Goal: Task Accomplishment & Management: Manage account settings

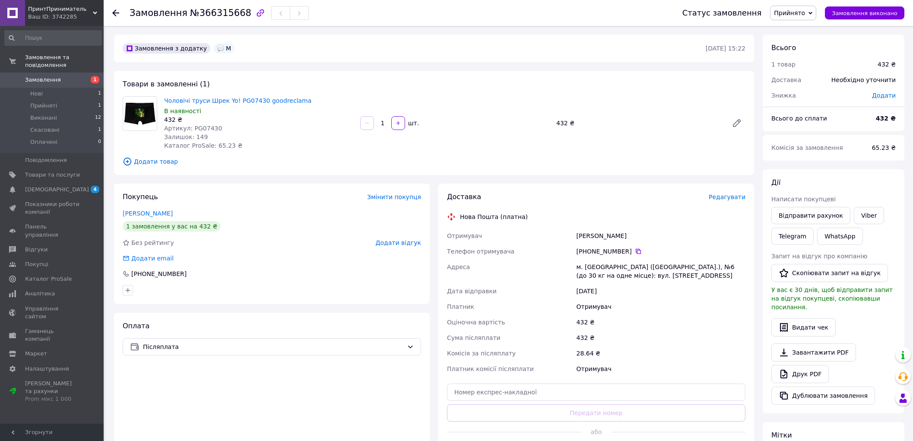
scroll to position [48, 0]
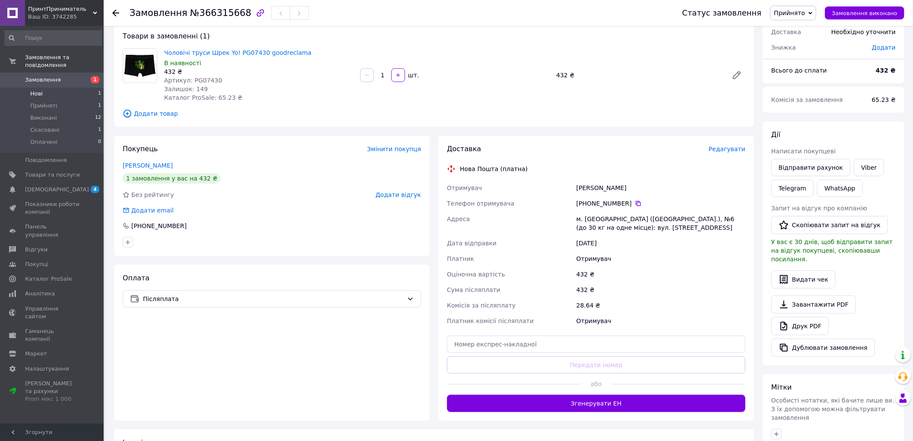
click at [65, 88] on li "Нові 1" at bounding box center [53, 94] width 106 height 12
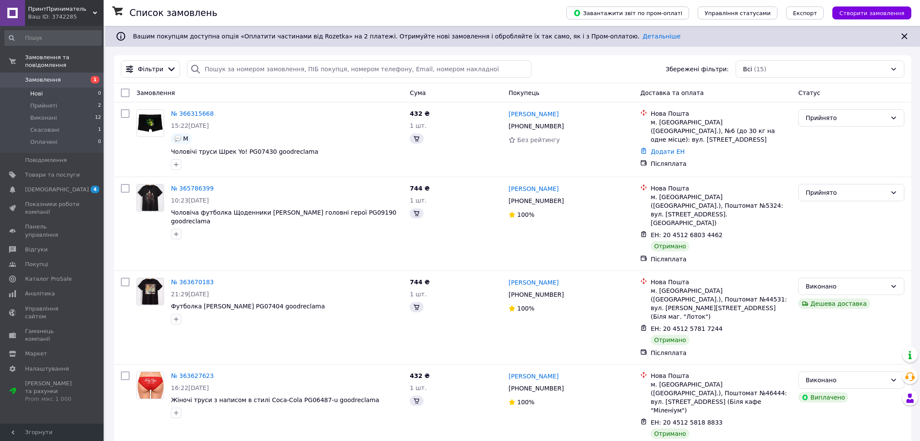
click at [65, 88] on li "Нові 0" at bounding box center [53, 94] width 106 height 12
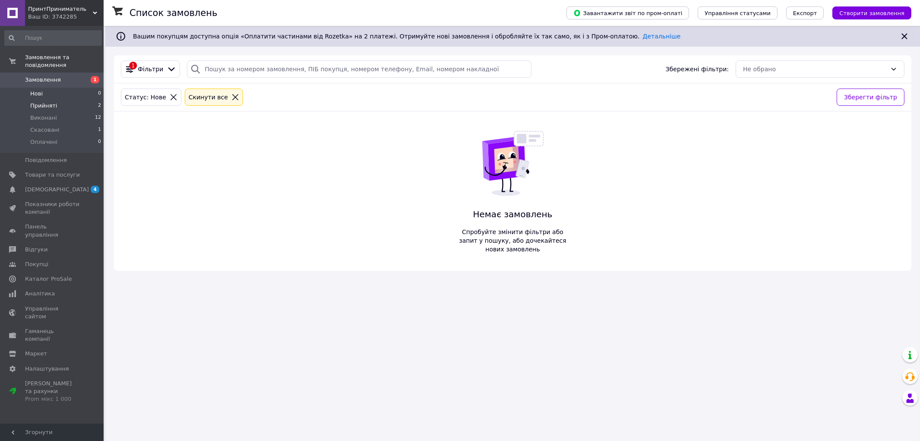
click at [45, 102] on span "Прийняті" at bounding box center [43, 106] width 27 height 8
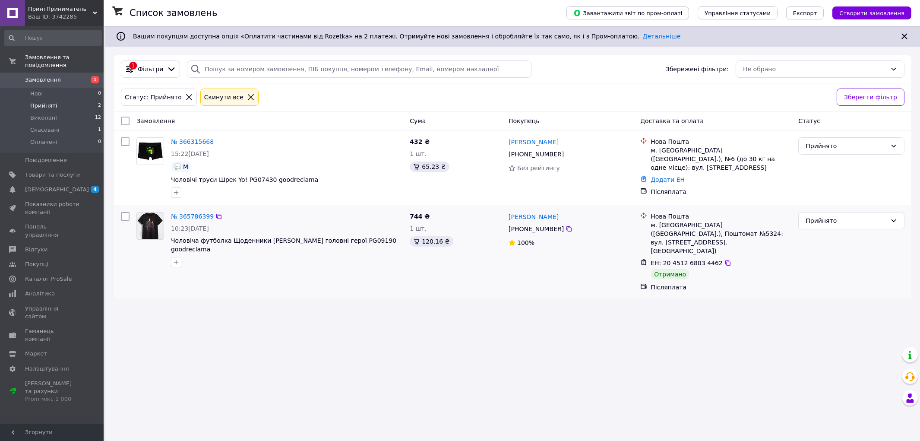
click at [262, 224] on div "10:23, 09.10.2025" at bounding box center [287, 228] width 232 height 9
drag, startPoint x: 562, startPoint y: 218, endPoint x: 533, endPoint y: 218, distance: 29.8
click at [533, 218] on div "Вікторія Кальченко" at bounding box center [571, 216] width 126 height 11
copy link "Кальченко"
click at [834, 221] on div "Прийнято" at bounding box center [845, 220] width 81 height 9
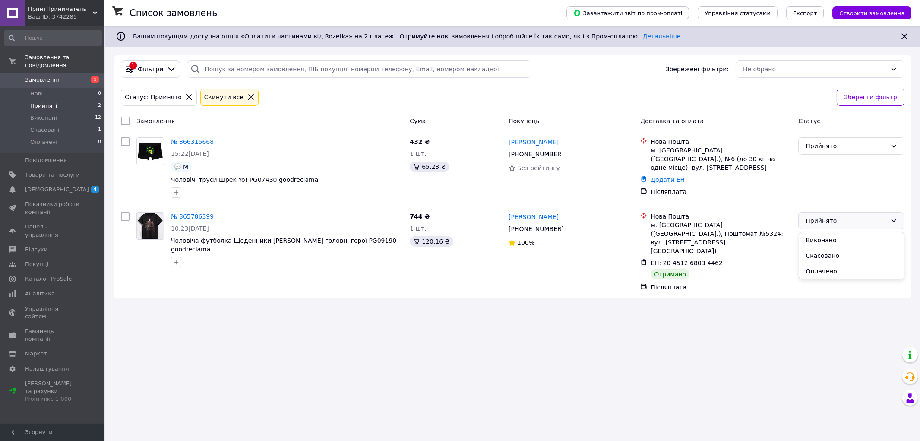
click at [693, 292] on div "Список замовлень Завантажити звіт по пром-оплаті Управління статусами Експорт С…" at bounding box center [512, 220] width 815 height 441
click at [830, 224] on div "Прийнято" at bounding box center [845, 220] width 81 height 9
click at [821, 238] on li "Виконано" at bounding box center [851, 240] width 105 height 16
